Goal: Transaction & Acquisition: Book appointment/travel/reservation

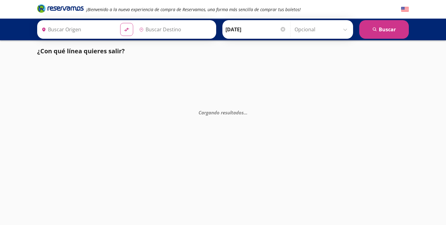
type input "[GEOGRAPHIC_DATA], [GEOGRAPHIC_DATA]"
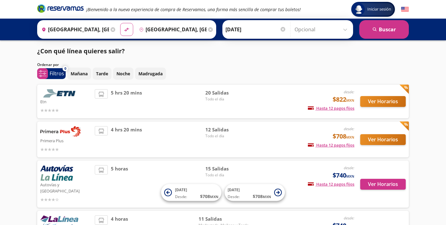
click at [337, 155] on div "Primera Plus desde: $708 MXN Hasta 12 pagos fijos Pagos fijos en compras mayore…" at bounding box center [222, 139] width 371 height 36
click at [386, 143] on button "Ver Horarios" at bounding box center [383, 139] width 46 height 11
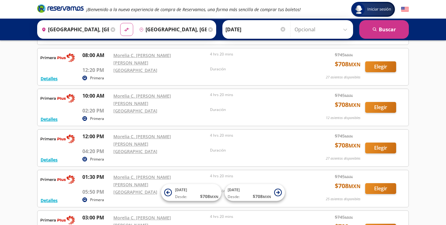
scroll to position [93, 0]
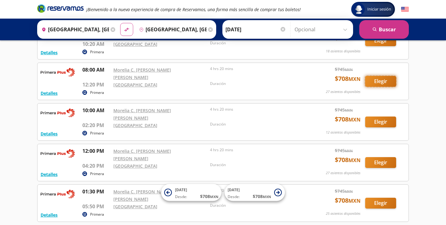
click at [374, 76] on button "Elegir" at bounding box center [380, 81] width 31 height 11
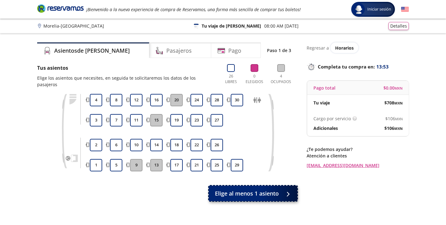
click at [253, 189] on span "Elige al menos 1 asiento" at bounding box center [247, 193] width 64 height 8
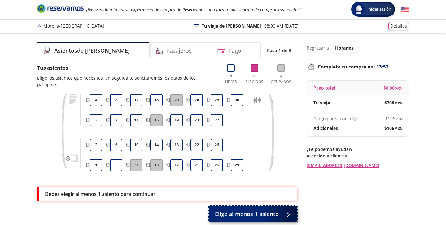
scroll to position [49, 0]
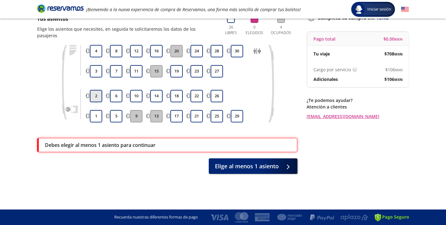
click at [95, 94] on button "2" at bounding box center [96, 96] width 12 height 12
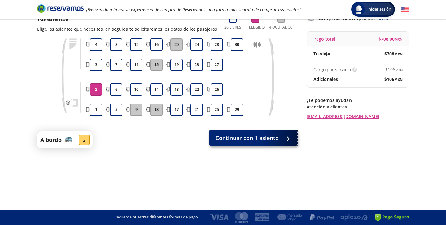
click at [258, 136] on span "Continuar con 1 asiento" at bounding box center [246, 138] width 63 height 8
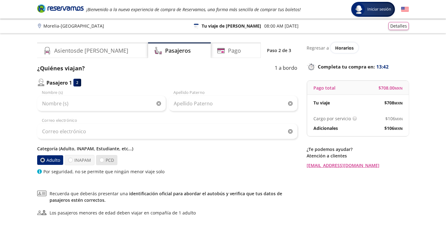
click at [100, 164] on label "PCD" at bounding box center [106, 160] width 21 height 10
click at [100, 162] on input "PCD" at bounding box center [102, 160] width 4 height 4
radio input "true"
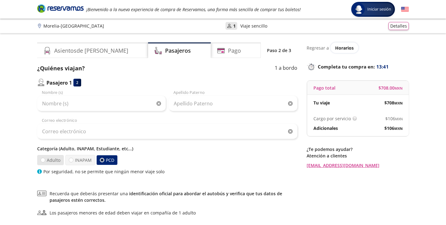
click at [46, 160] on label "Adulto" at bounding box center [50, 160] width 27 height 10
click at [45, 160] on input "Adulto" at bounding box center [43, 160] width 4 height 4
radio input "true"
radio input "false"
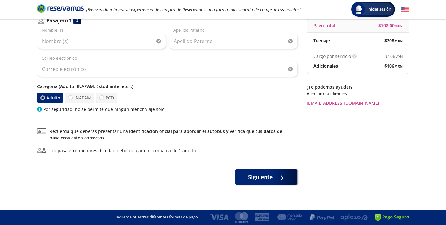
scroll to position [20, 0]
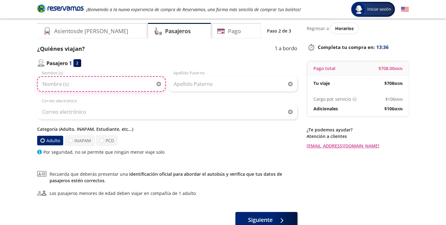
click at [75, 87] on input "Nombre (s)" at bounding box center [101, 83] width 128 height 15
type input "i"
type input "[PERSON_NAME]"
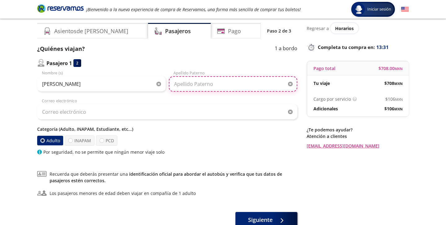
click at [178, 84] on input "Apellido Paterno" at bounding box center [233, 83] width 128 height 15
type input "[PERSON_NAME]"
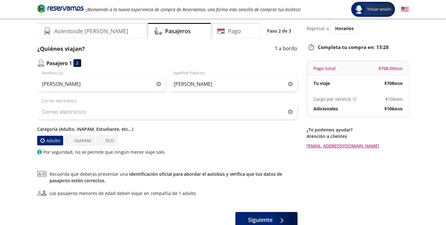
click at [133, 120] on div "[PERSON_NAME] Nombre (s) [PERSON_NAME] [PERSON_NAME] Correo electrónico Categor…" at bounding box center [167, 112] width 260 height 85
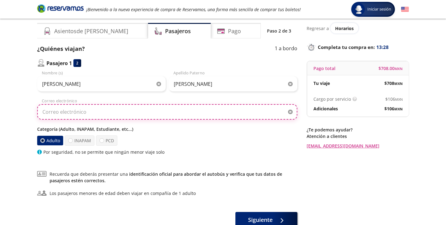
click at [133, 109] on input "Correo electrónico" at bounding box center [167, 111] width 260 height 15
type input "[EMAIL_ADDRESS][DOMAIN_NAME]"
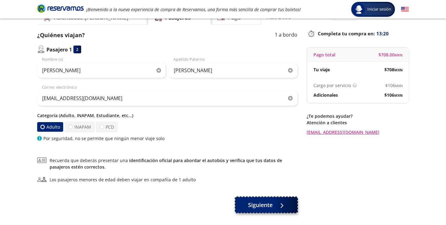
click at [258, 208] on span "Siguiente" at bounding box center [260, 205] width 24 height 8
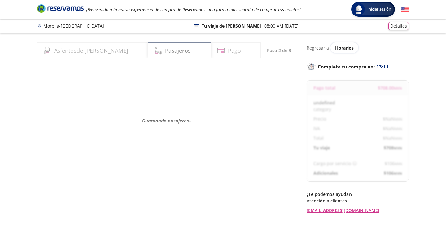
select select "MX"
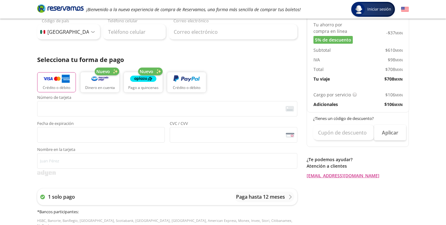
scroll to position [106, 0]
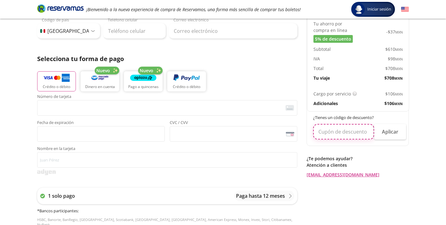
click at [329, 135] on input "text" at bounding box center [343, 131] width 61 height 15
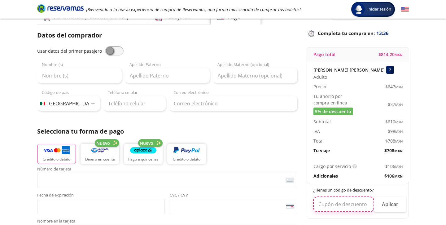
scroll to position [0, 0]
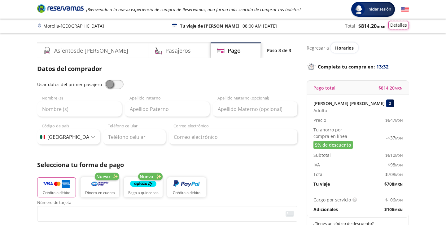
click at [398, 29] on button "Detalles" at bounding box center [398, 25] width 20 height 8
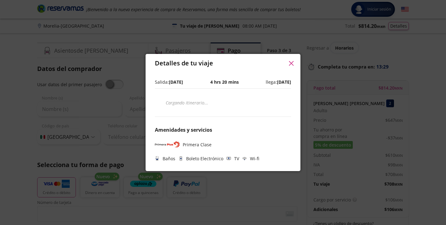
click at [289, 64] on icon "button" at bounding box center [291, 63] width 5 height 5
